Goal: Navigation & Orientation: Go to known website

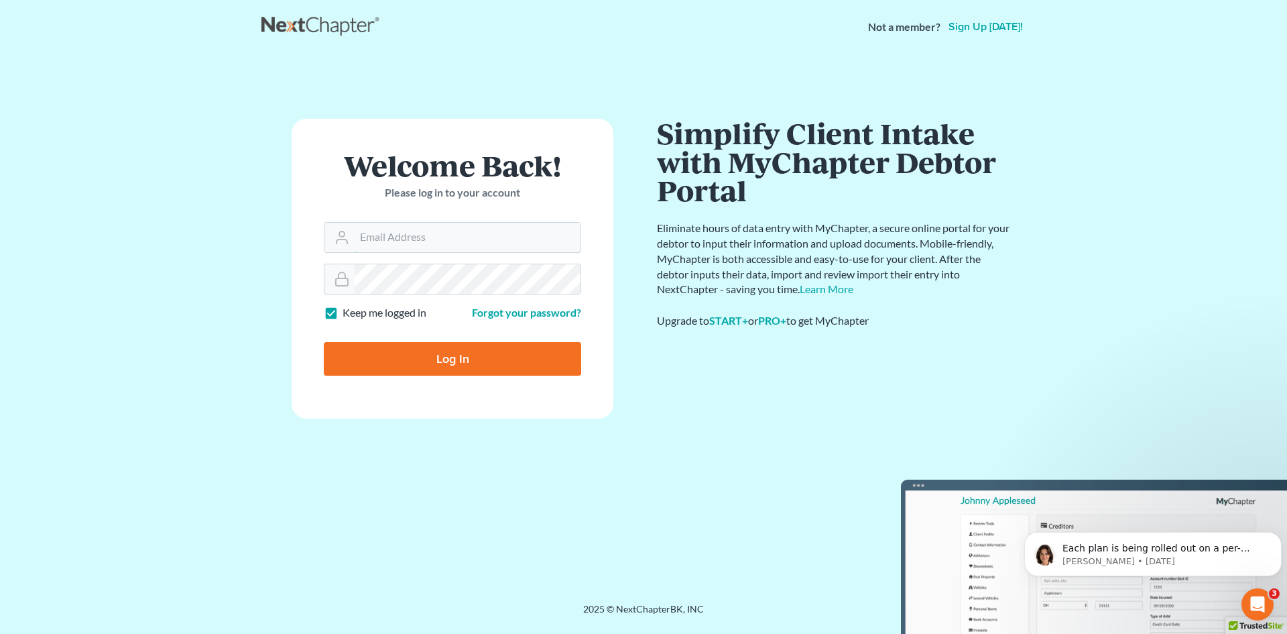
type input "cammie@johnedunlap.com"
click at [449, 350] on input "Log In" at bounding box center [452, 359] width 257 height 34
type input "Thinking..."
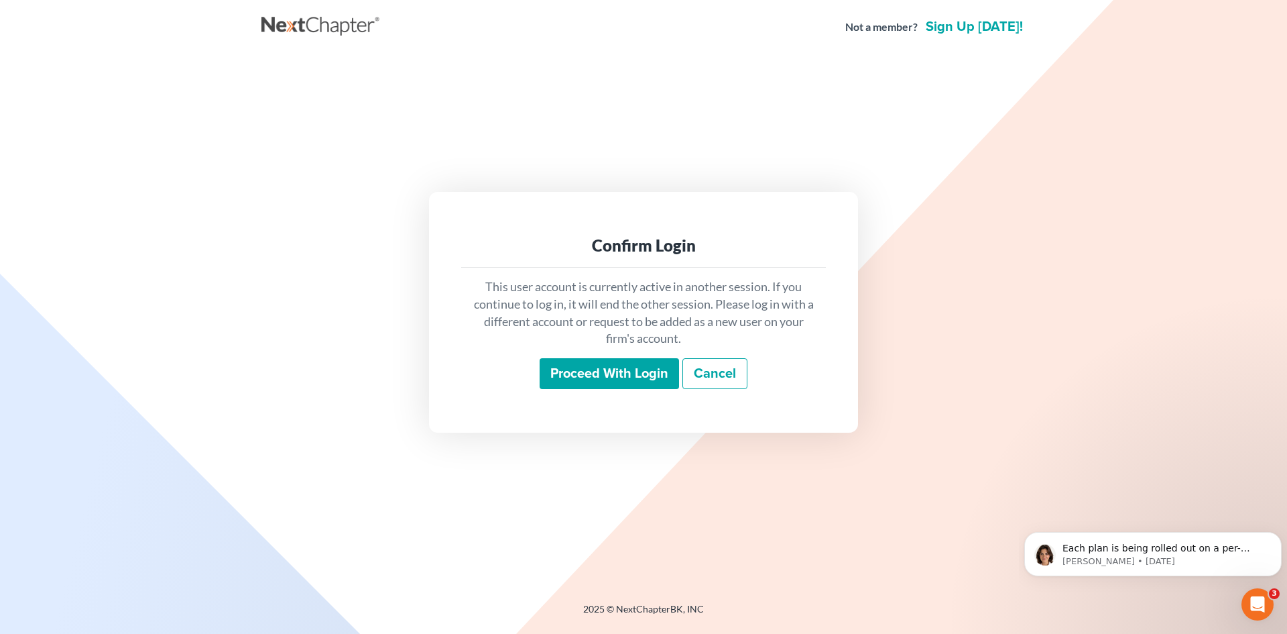
click at [593, 377] on input "Proceed with login" at bounding box center [609, 373] width 139 height 31
